Goal: Information Seeking & Learning: Find specific fact

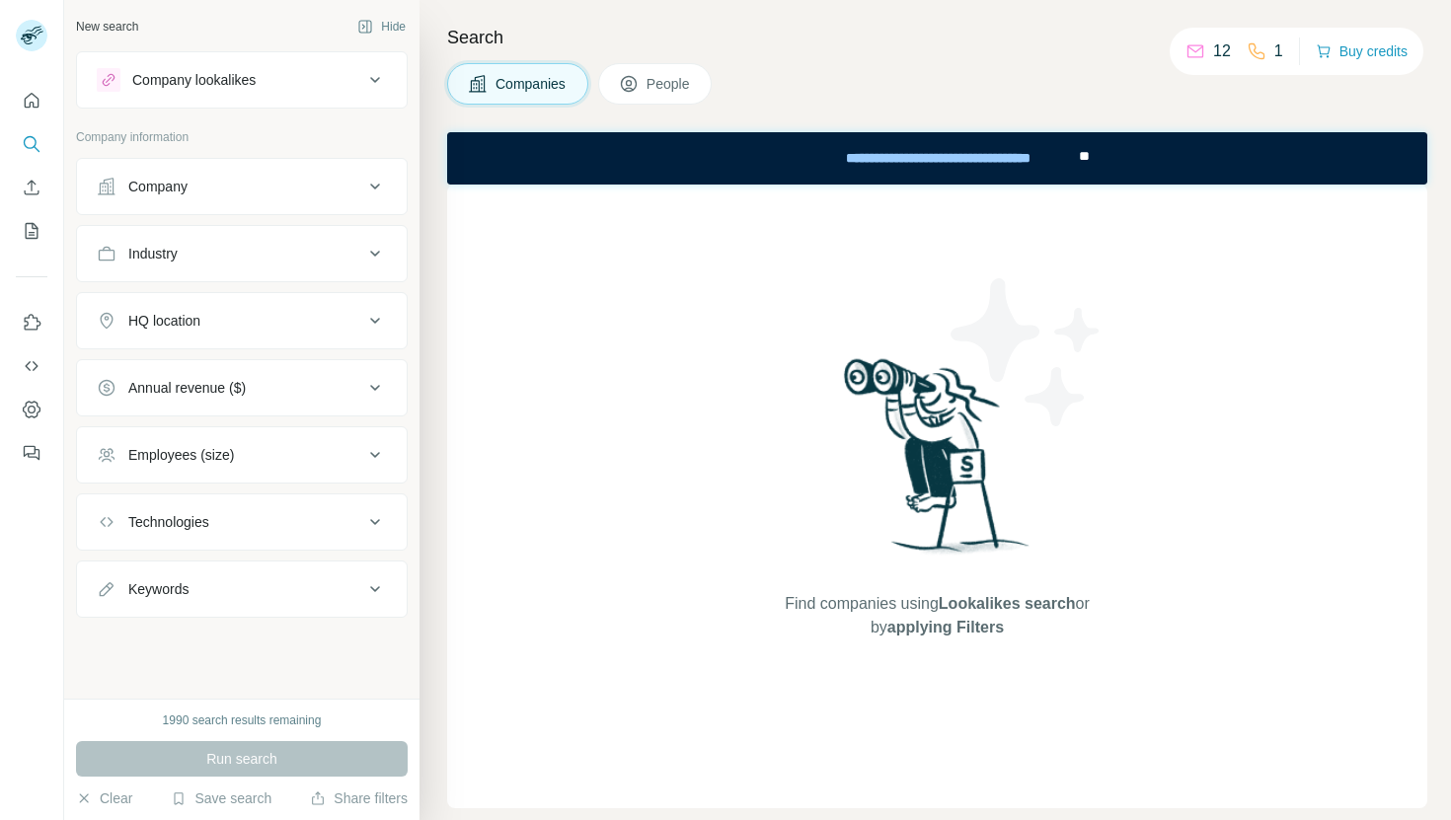
click at [209, 200] on button "Company" at bounding box center [242, 186] width 330 height 47
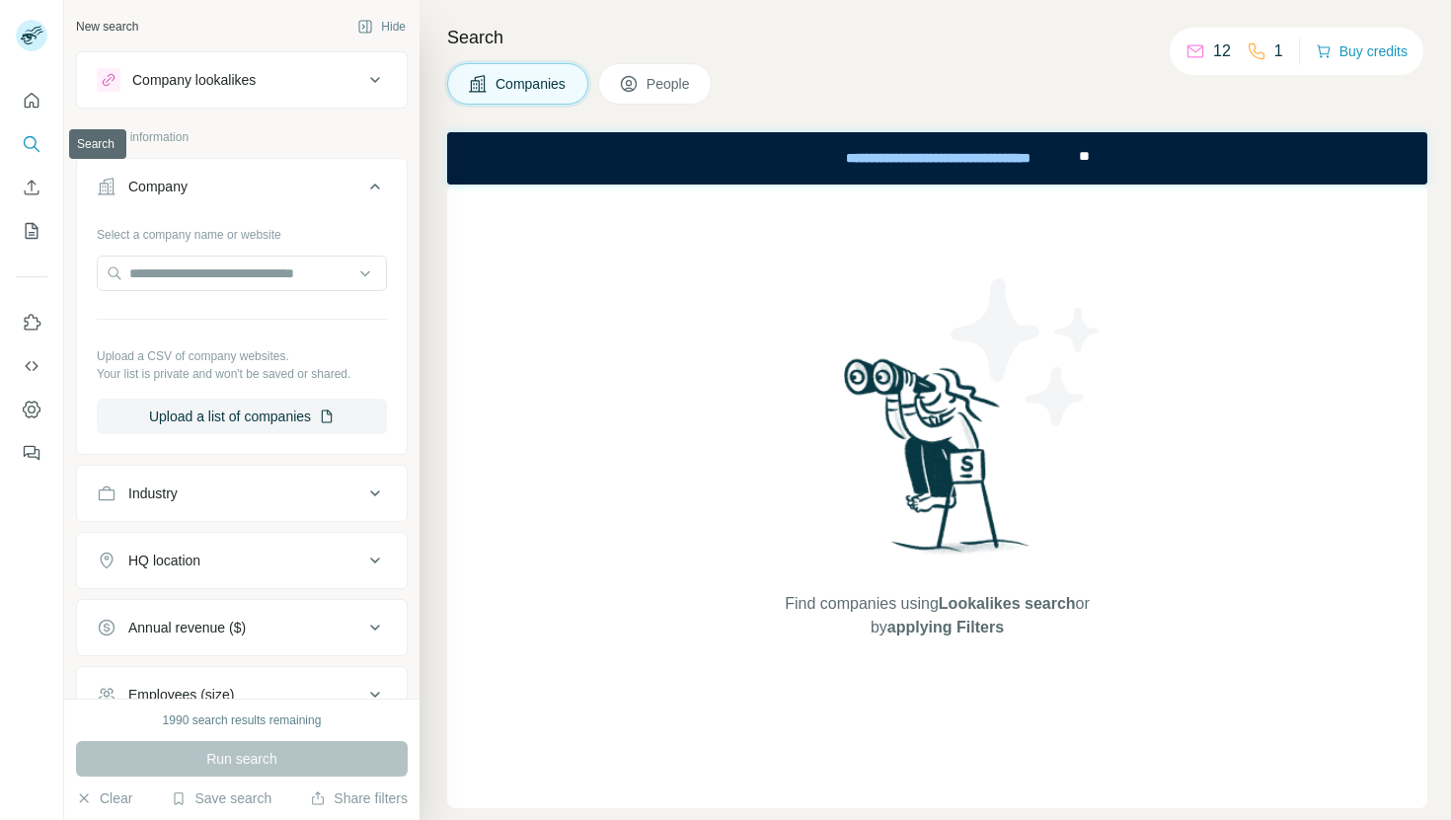
click at [42, 136] on button "Search" at bounding box center [32, 144] width 32 height 36
click at [220, 182] on div "Company" at bounding box center [230, 187] width 267 height 20
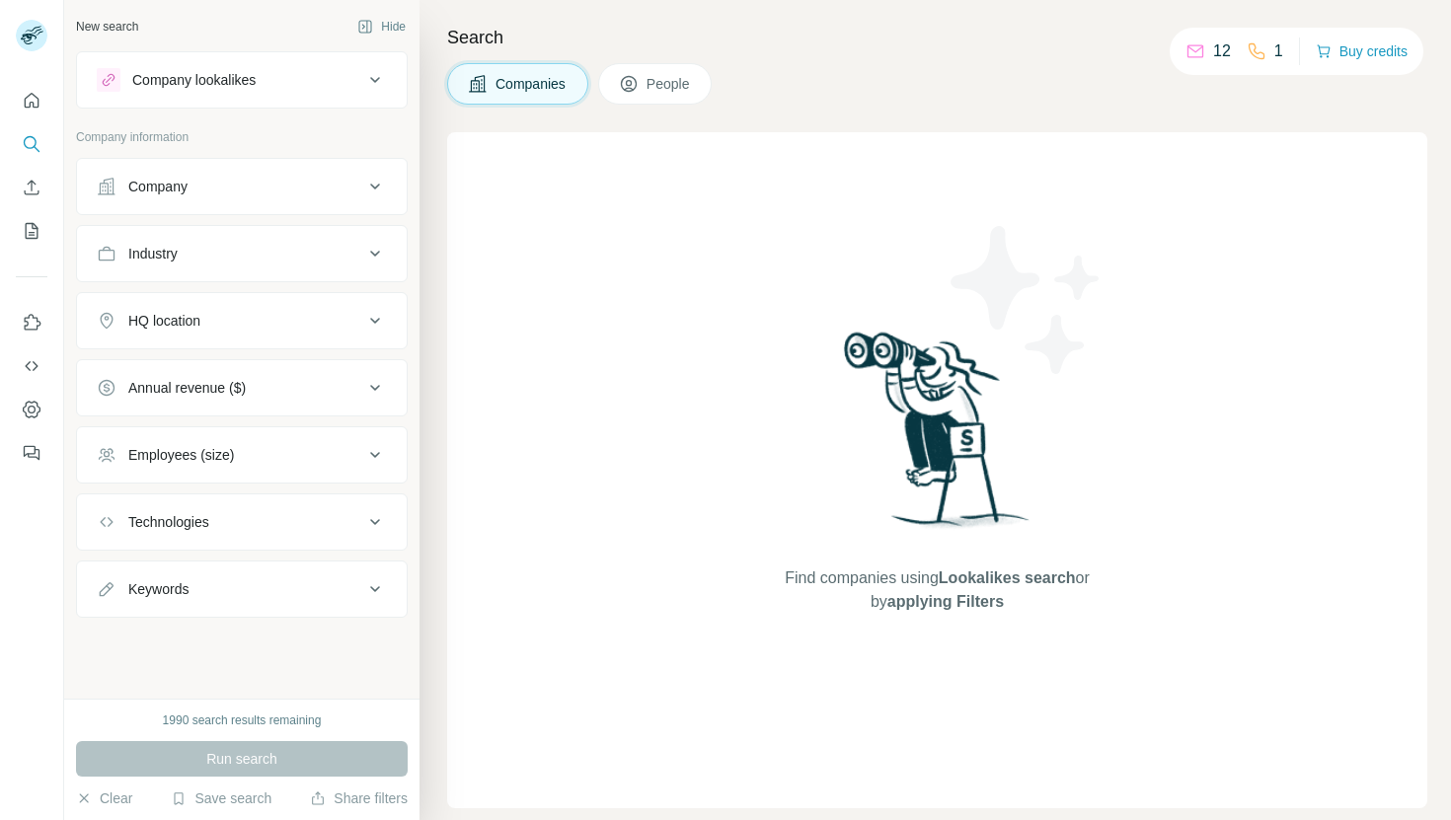
click at [634, 100] on button "People" at bounding box center [655, 83] width 115 height 41
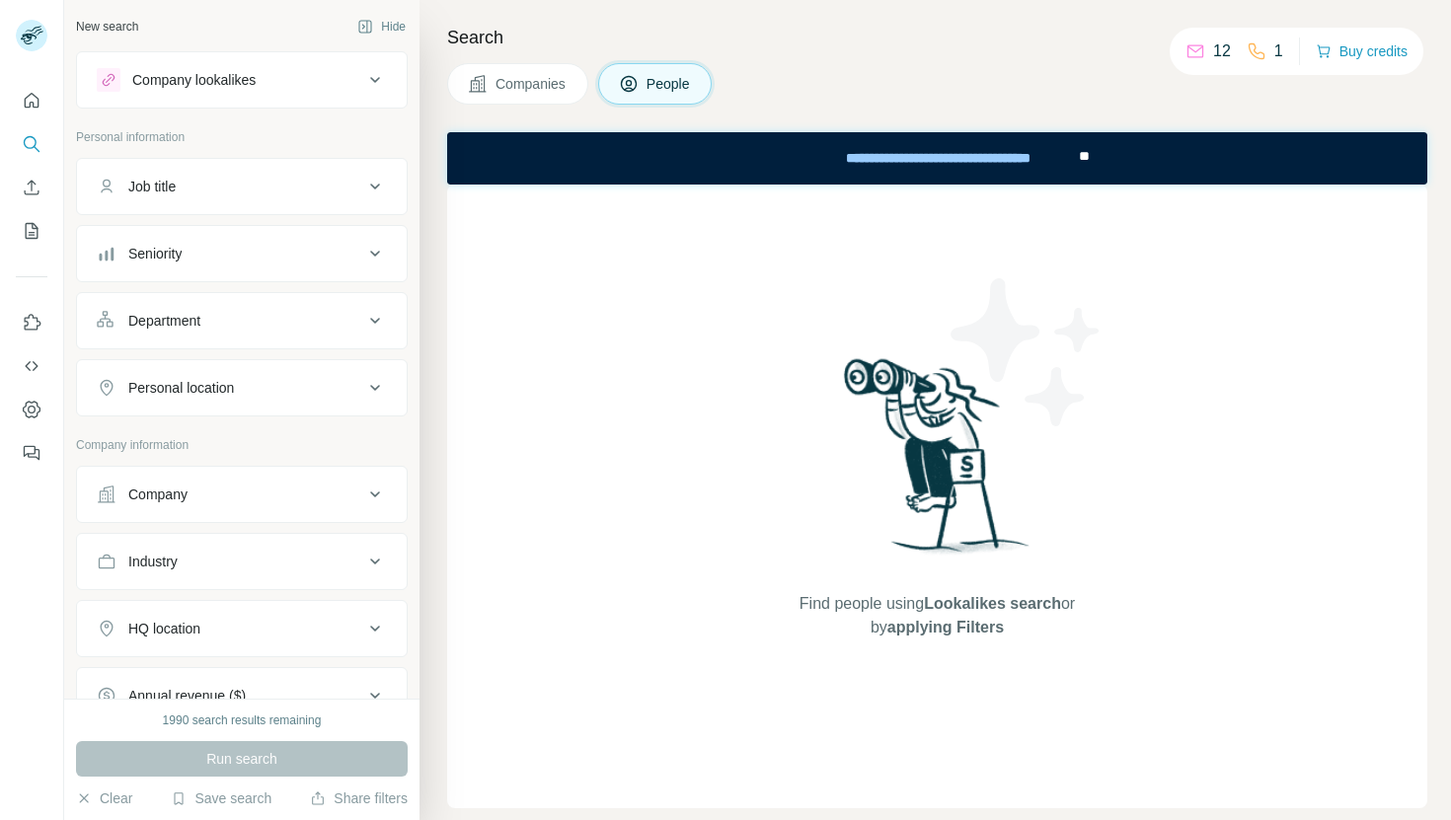
click at [224, 508] on button "Company" at bounding box center [242, 494] width 330 height 47
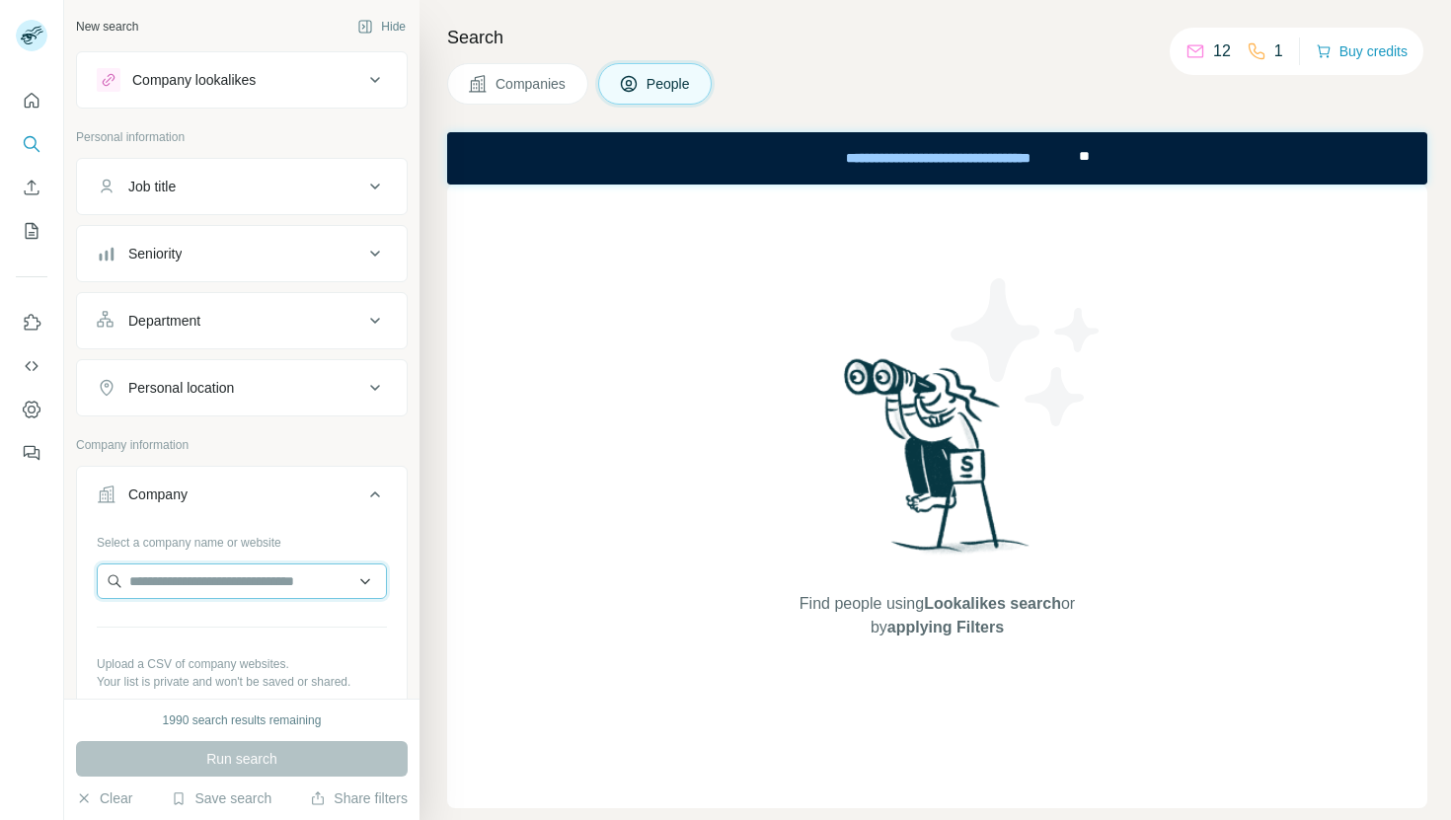
click at [236, 591] on input "text" at bounding box center [242, 582] width 290 height 36
paste input "**********"
type input "**********"
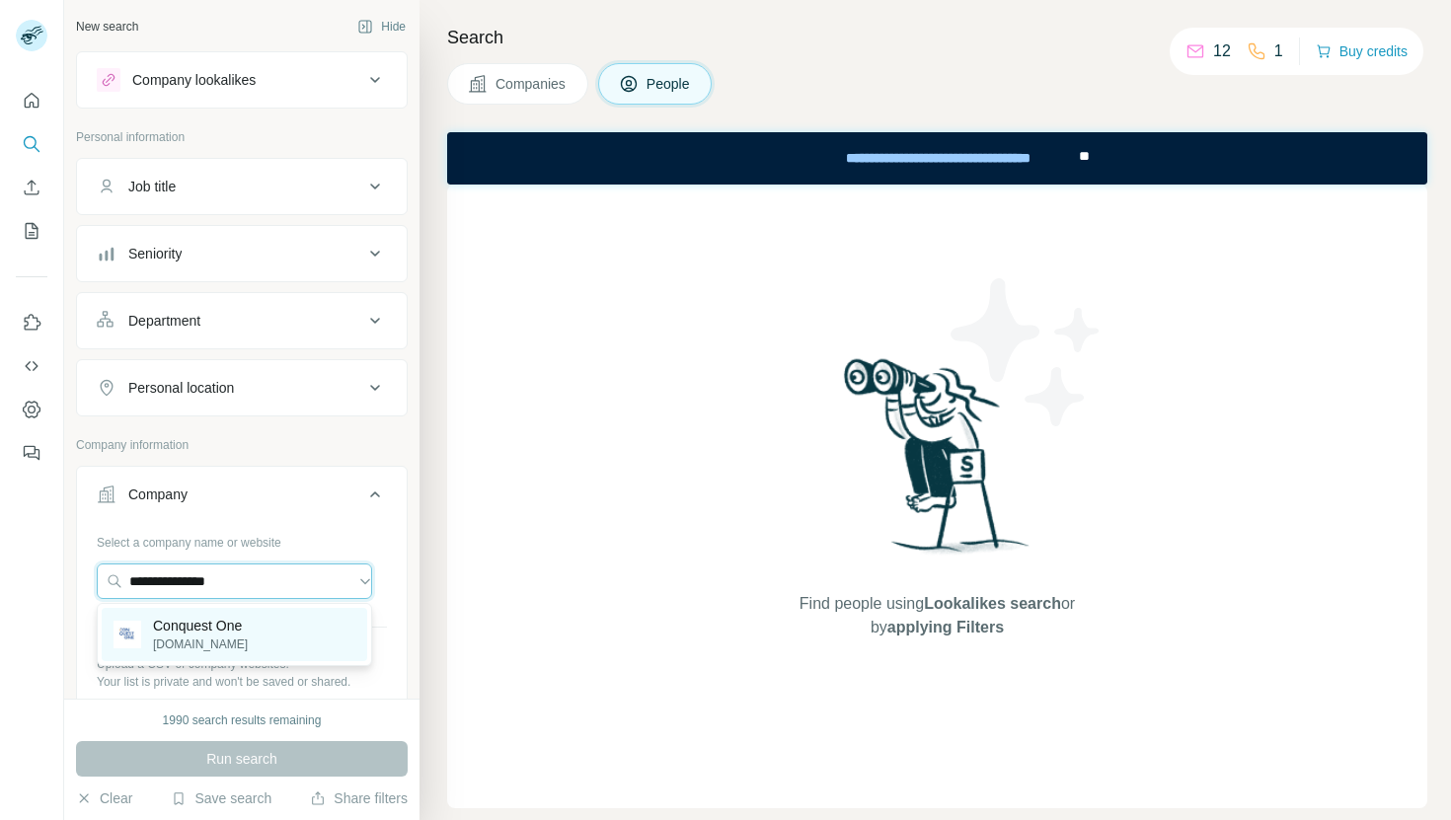
type input "**********"
click at [292, 622] on div "Conquest One [DOMAIN_NAME]" at bounding box center [235, 634] width 266 height 53
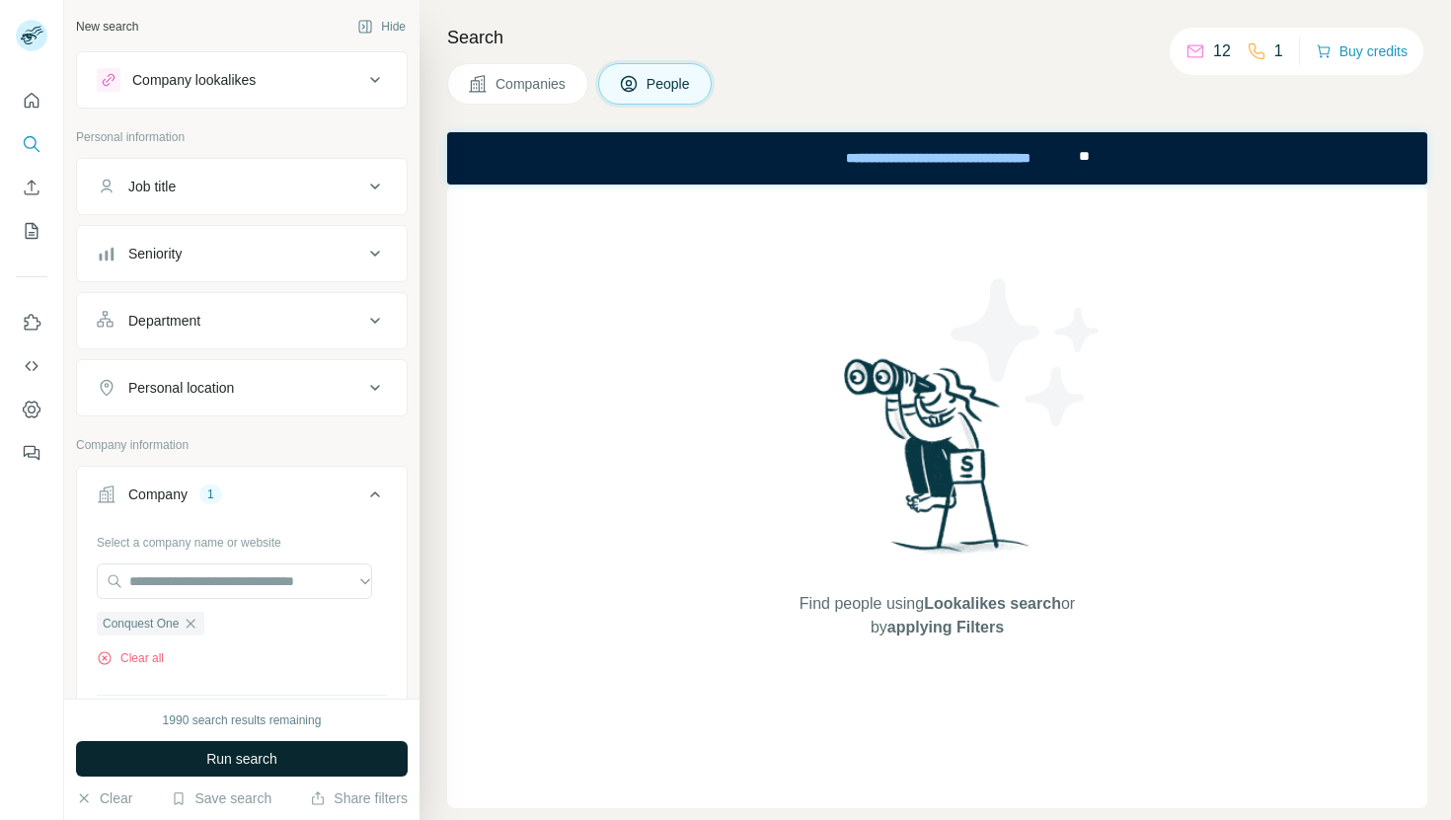
click at [290, 754] on button "Run search" at bounding box center [242, 759] width 332 height 36
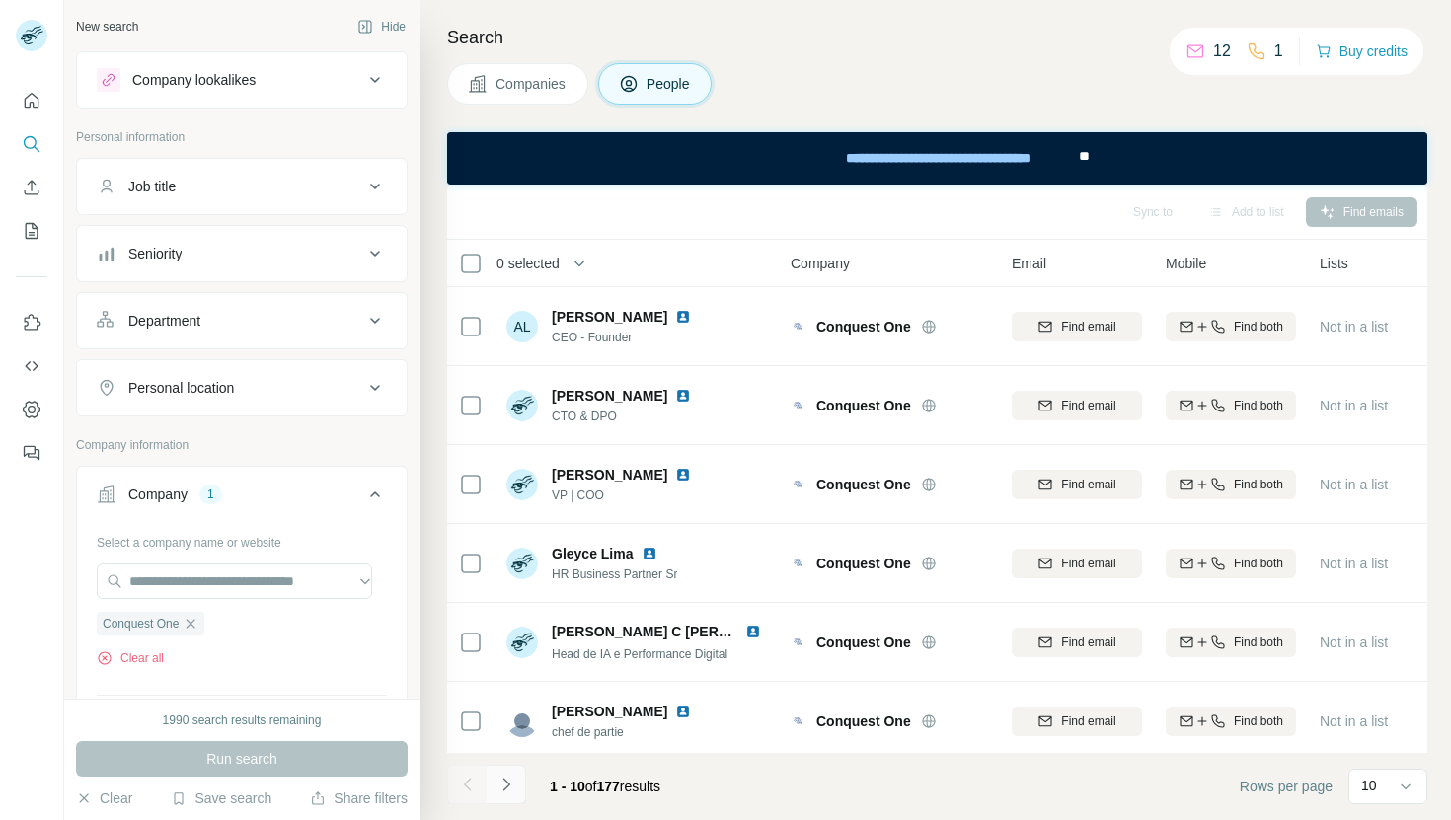
click at [520, 782] on button "Navigate to next page" at bounding box center [506, 784] width 39 height 39
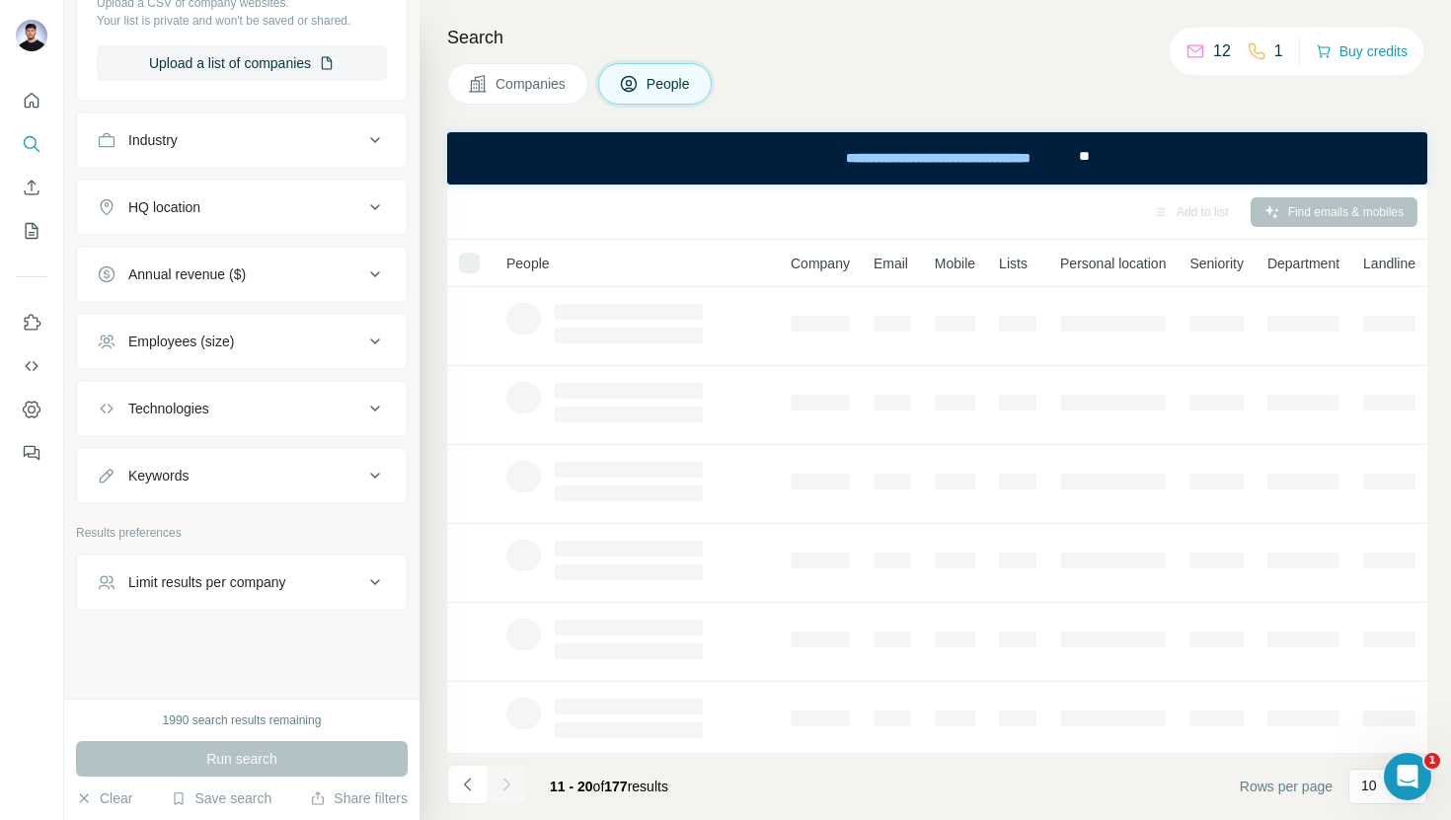
scroll to position [732, 0]
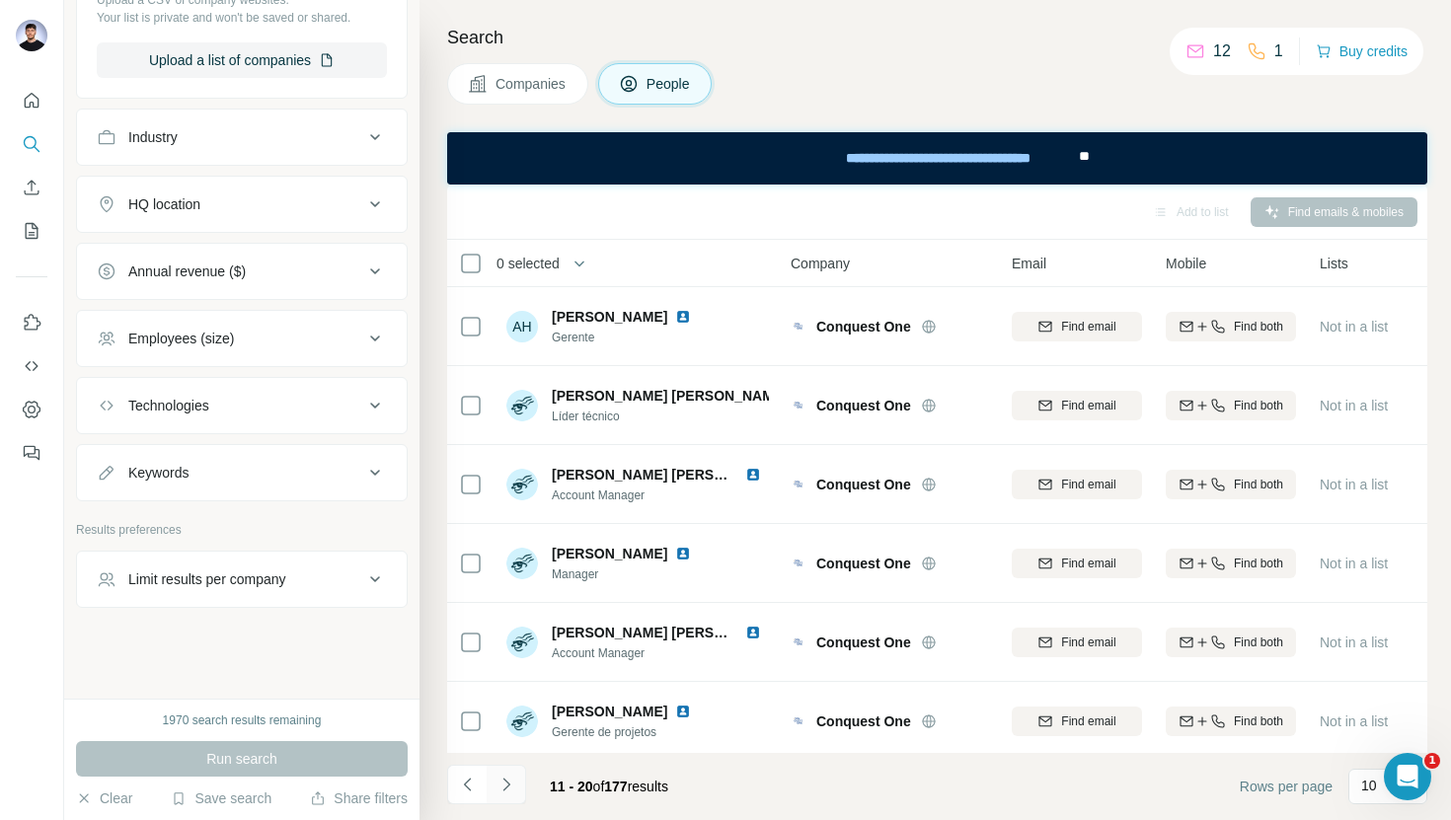
click at [516, 787] on button "Navigate to next page" at bounding box center [506, 784] width 39 height 39
click at [506, 787] on icon "Navigate to next page" at bounding box center [505, 784] width 7 height 13
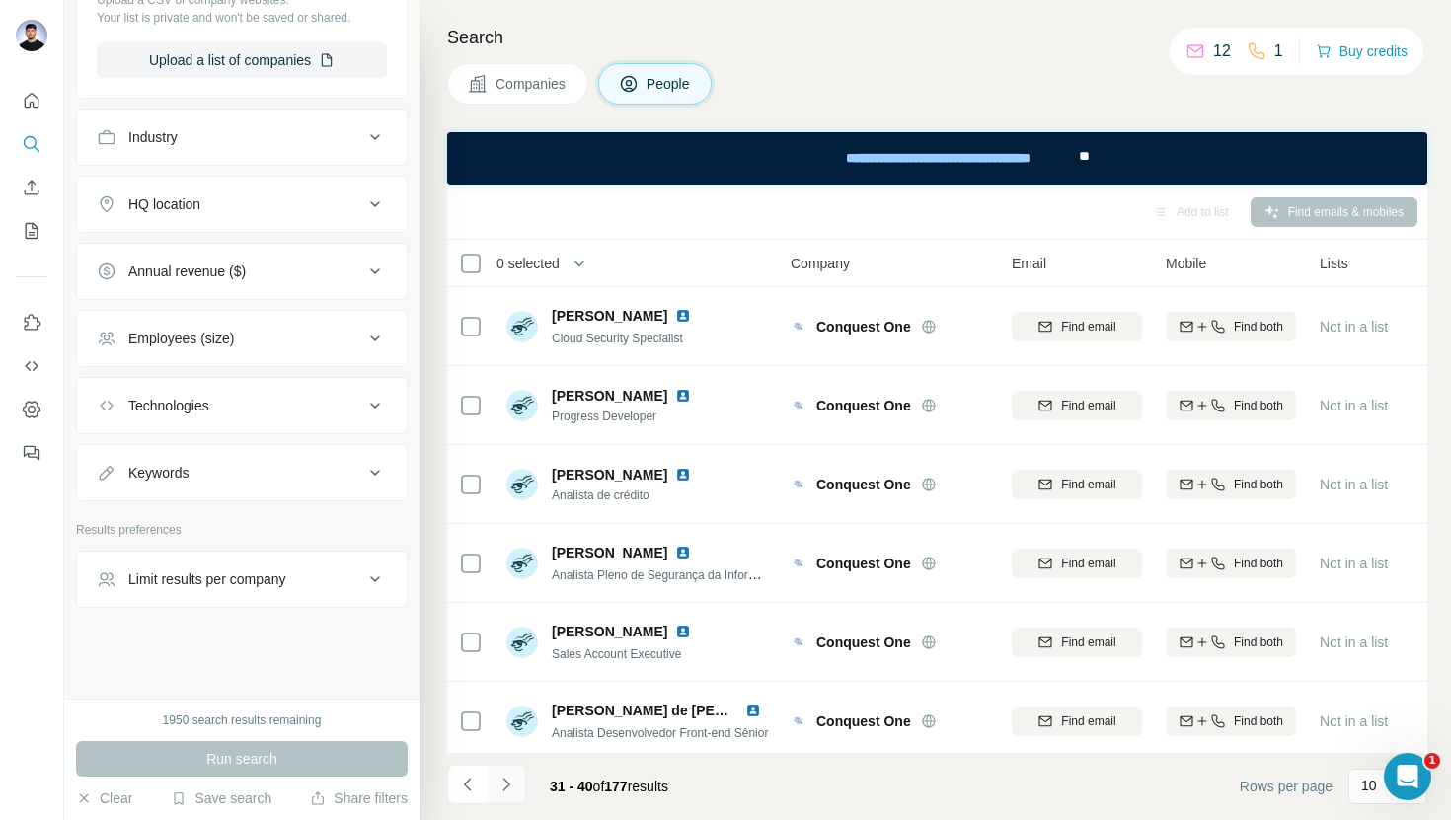
click at [498, 785] on icon "Navigate to next page" at bounding box center [507, 785] width 20 height 20
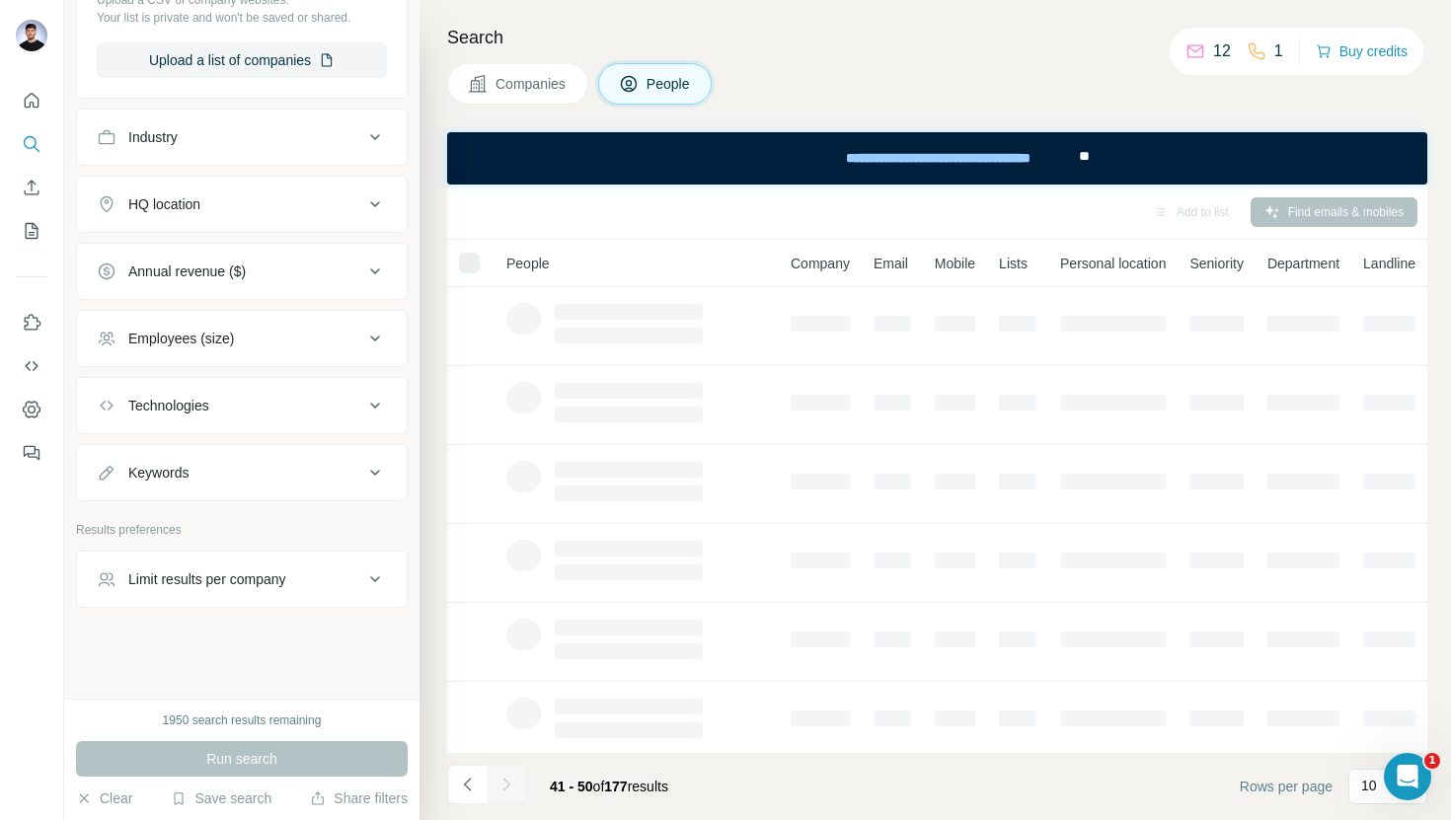
scroll to position [0, 0]
